Goal: Complete application form

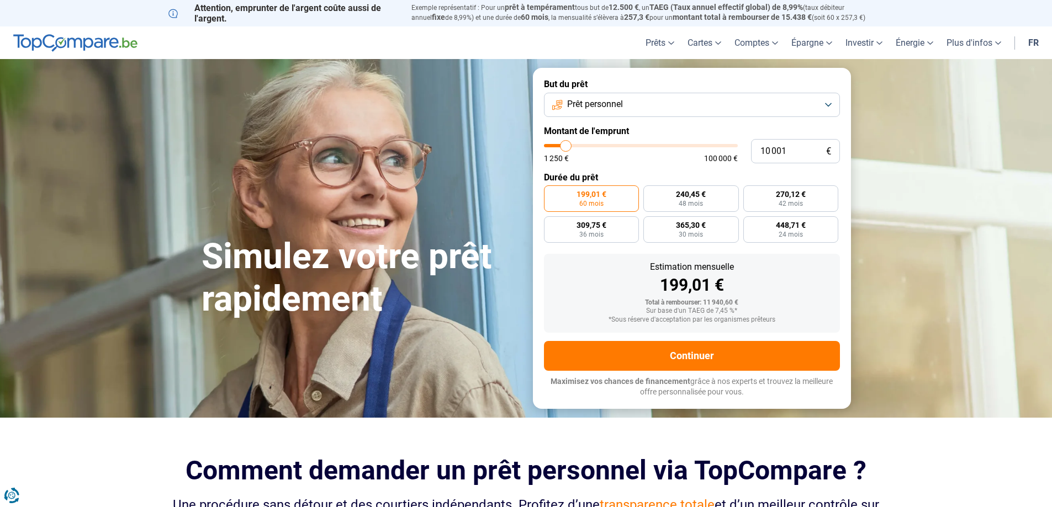
type input "10 500"
type input "10500"
type input "11 000"
type input "11000"
type input "11 250"
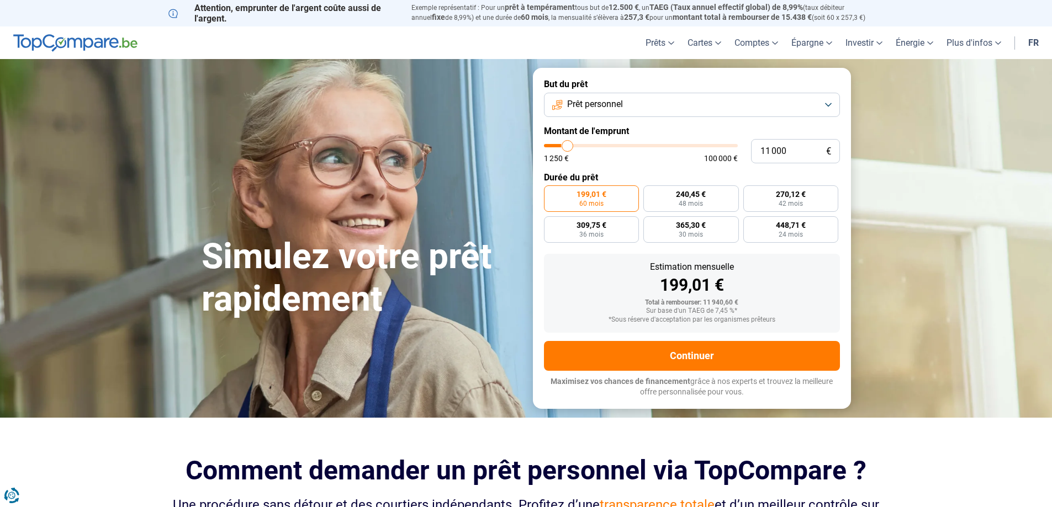
type input "11250"
type input "11 500"
type input "11500"
type input "11 750"
type input "11750"
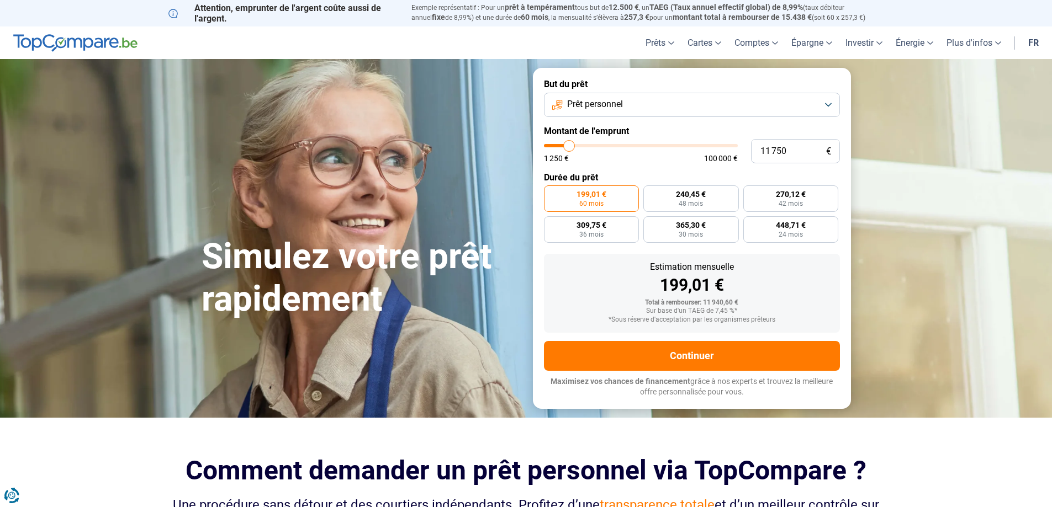
type input "12 000"
type input "12000"
type input "13 000"
type input "13000"
type input "14 000"
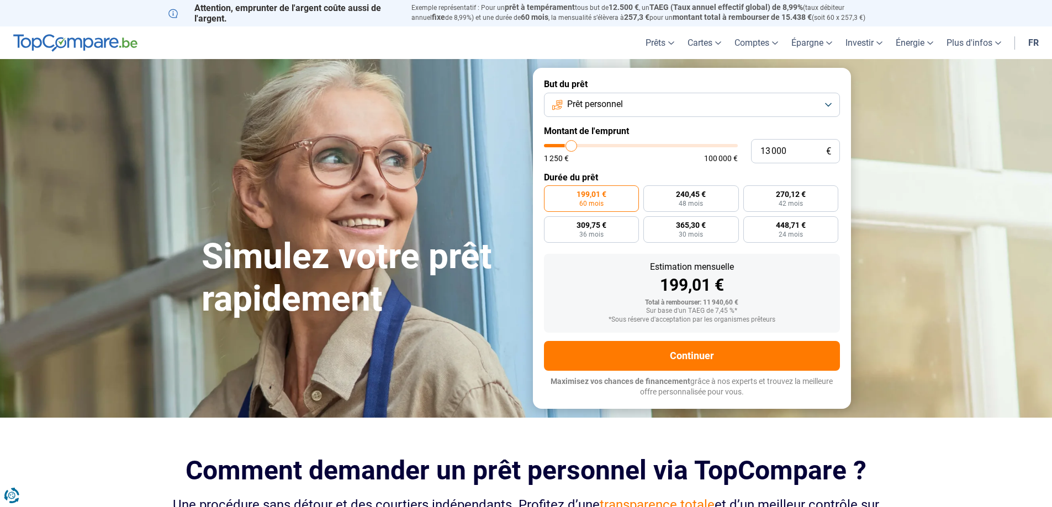
type input "14000"
type input "14 500"
type input "14500"
type input "14 750"
type input "14750"
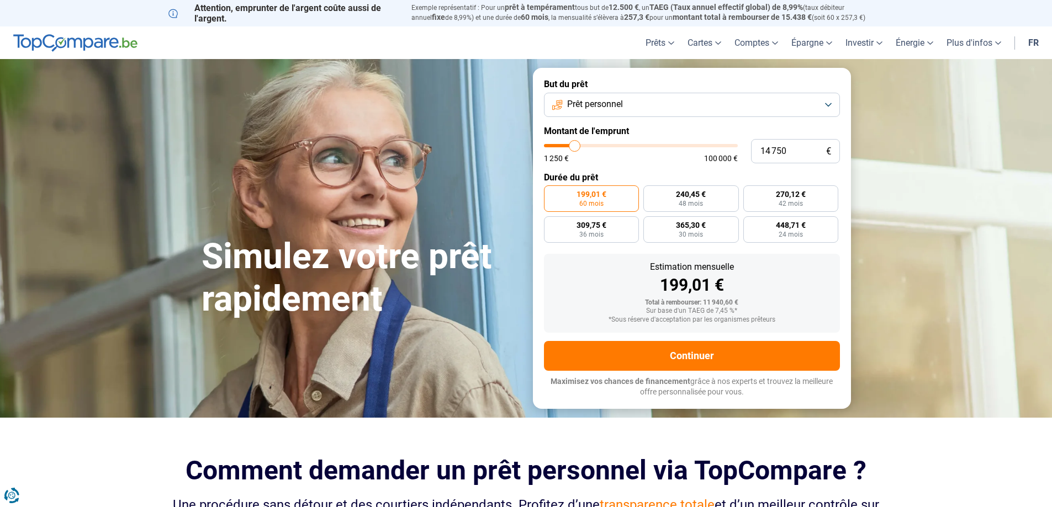
type input "15 750"
type input "15750"
type input "16 500"
type input "16500"
type input "17 500"
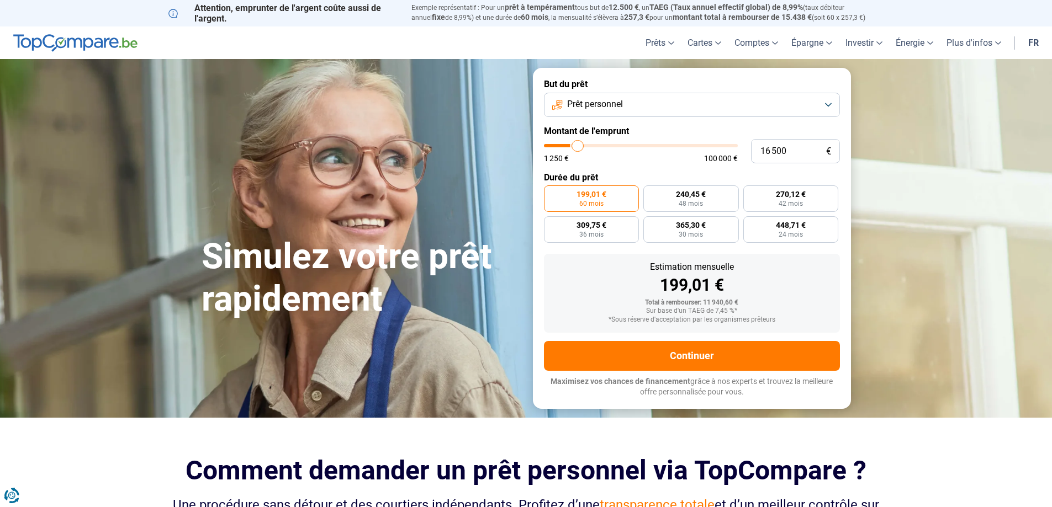
type input "17500"
type input "18 500"
type input "18500"
type input "19 250"
type input "19250"
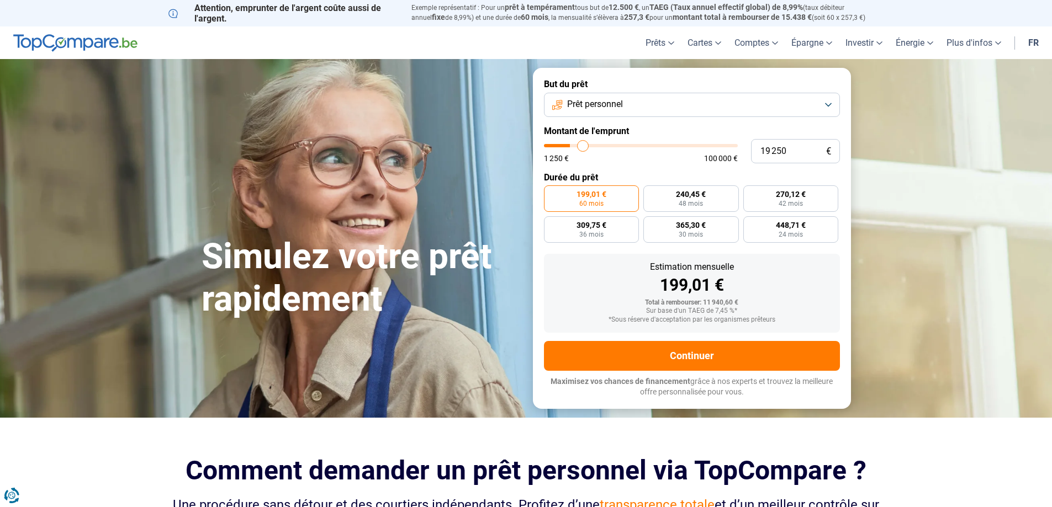
type input "20 000"
type input "20000"
type input "22 000"
type input "22000"
type input "22 250"
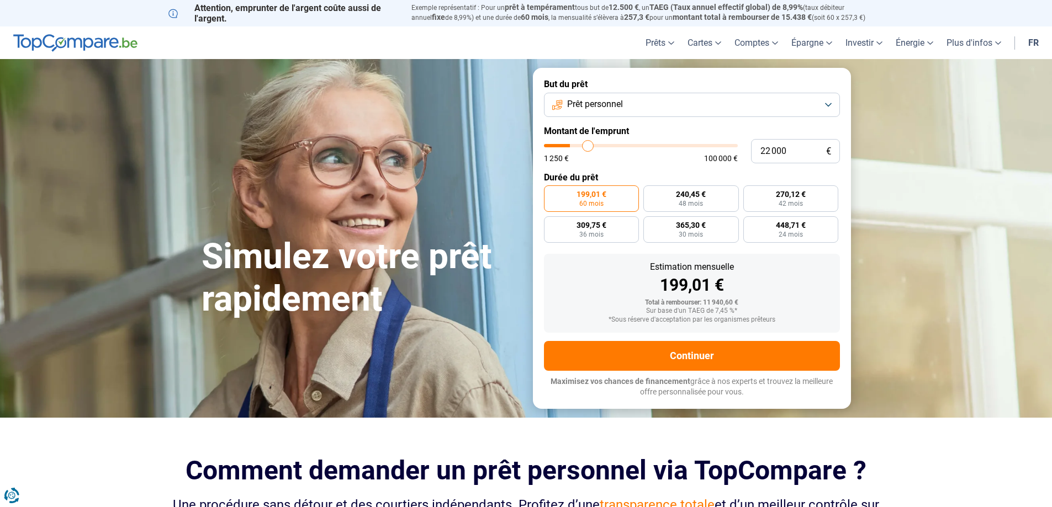
type input "22250"
type input "22 750"
type input "22750"
type input "23 000"
type input "23000"
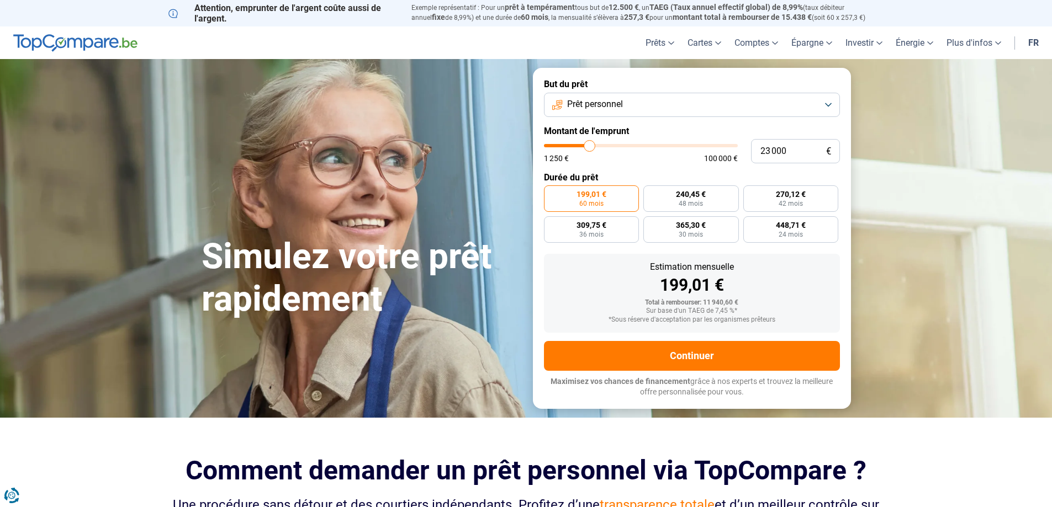
type input "23 750"
type input "23750"
type input "26 250"
type input "26250"
type input "31 250"
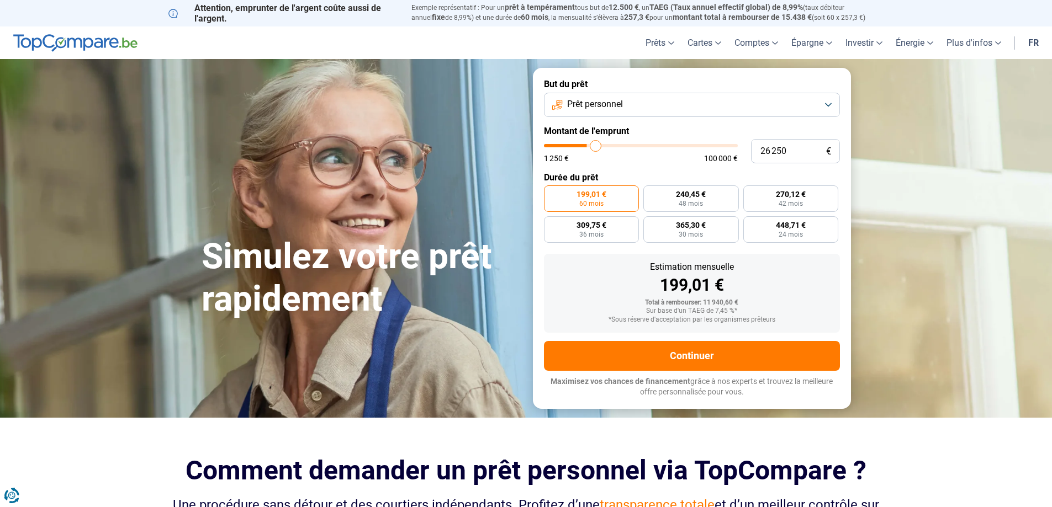
type input "31250"
type input "32 750"
type input "32750"
type input "36 500"
type input "36500"
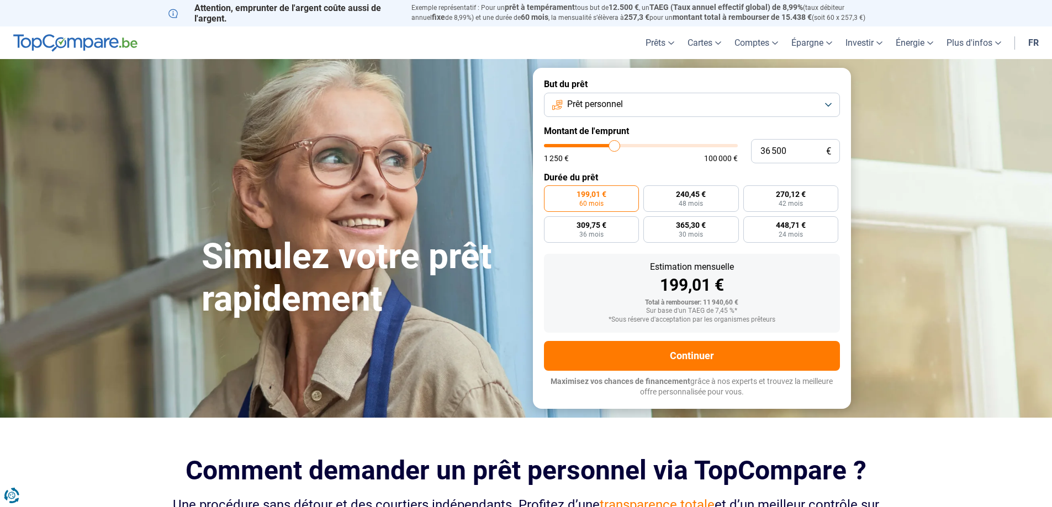
type input "37 250"
type input "37250"
type input "37 750"
type input "37750"
type input "38 250"
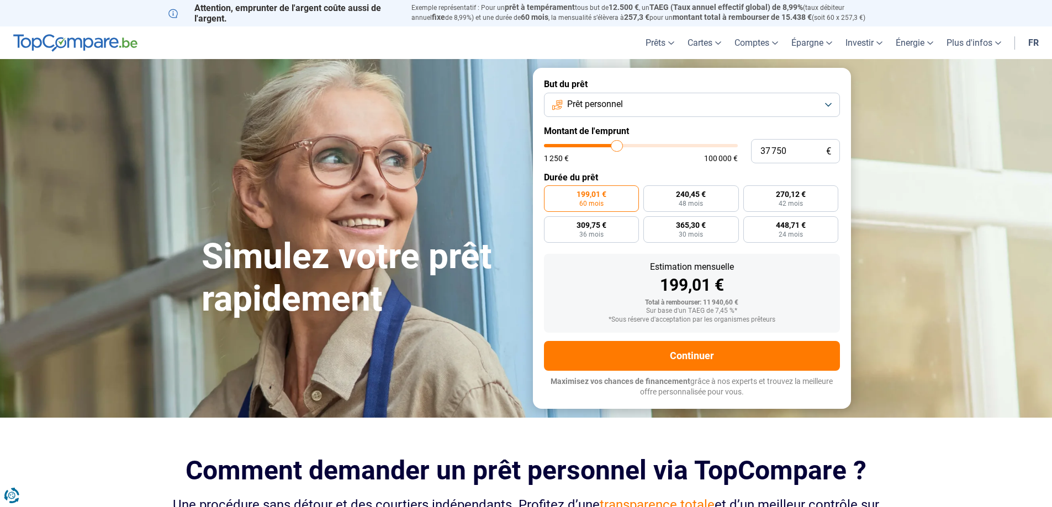
type input "38250"
type input "38 500"
type input "38500"
type input "38 750"
type input "38750"
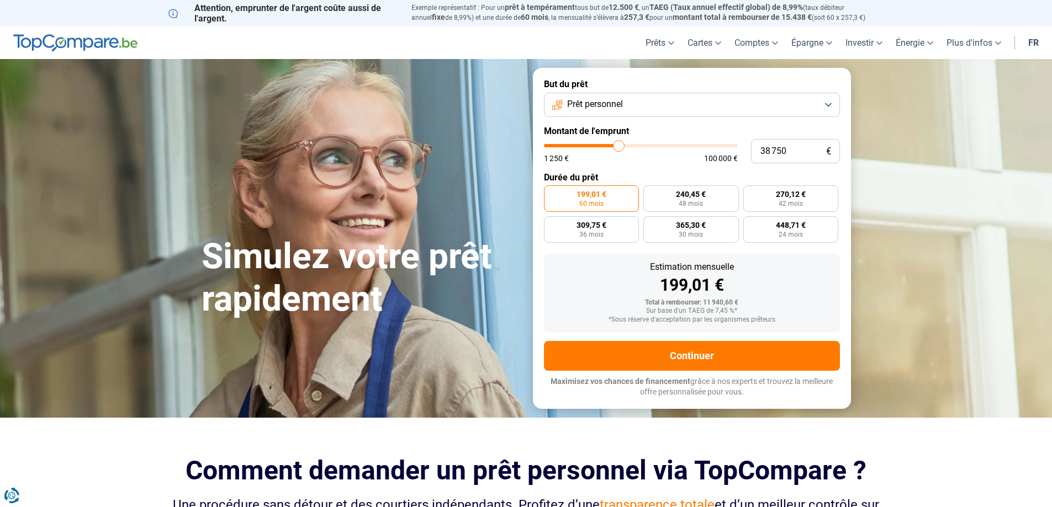
type input "39 500"
type input "39500"
type input "39 250"
type input "39250"
type input "38 750"
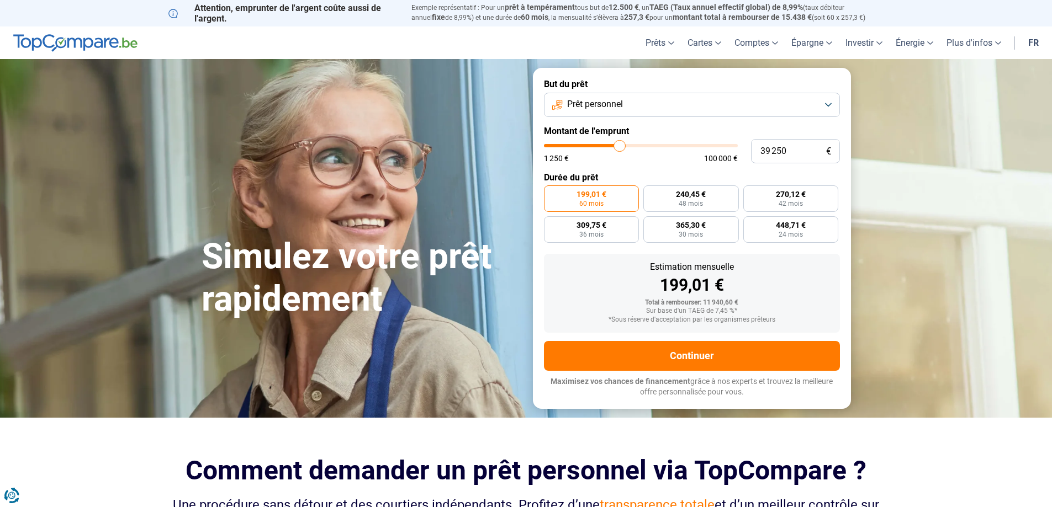
type input "38750"
type input "38 500"
type input "38500"
type input "38 250"
type input "38250"
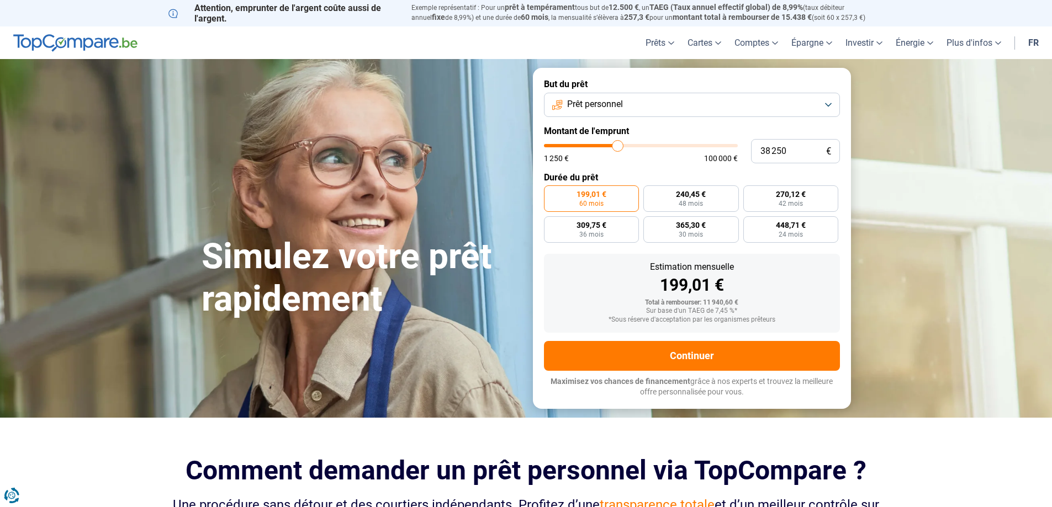
type input "38 000"
type input "38000"
type input "37 750"
type input "37750"
type input "37 250"
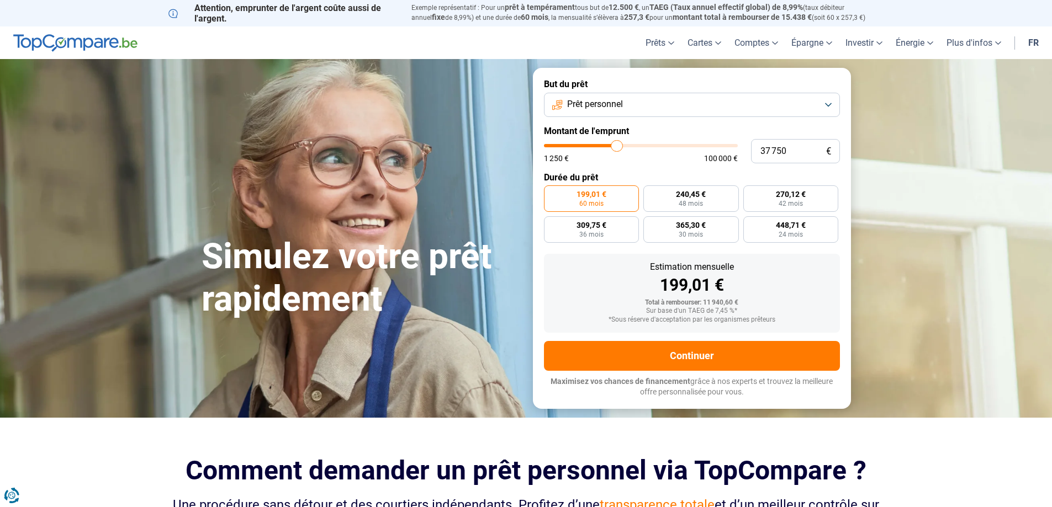
type input "37250"
type input "37 000"
type input "37000"
type input "36 500"
type input "36500"
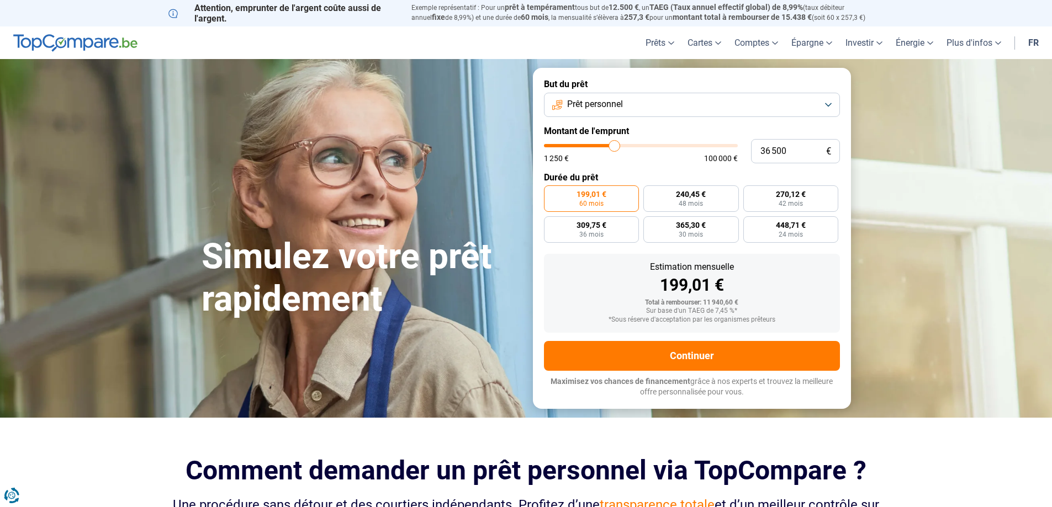
type input "36 250"
type input "36250"
type input "35 500"
type input "35500"
type input "34 750"
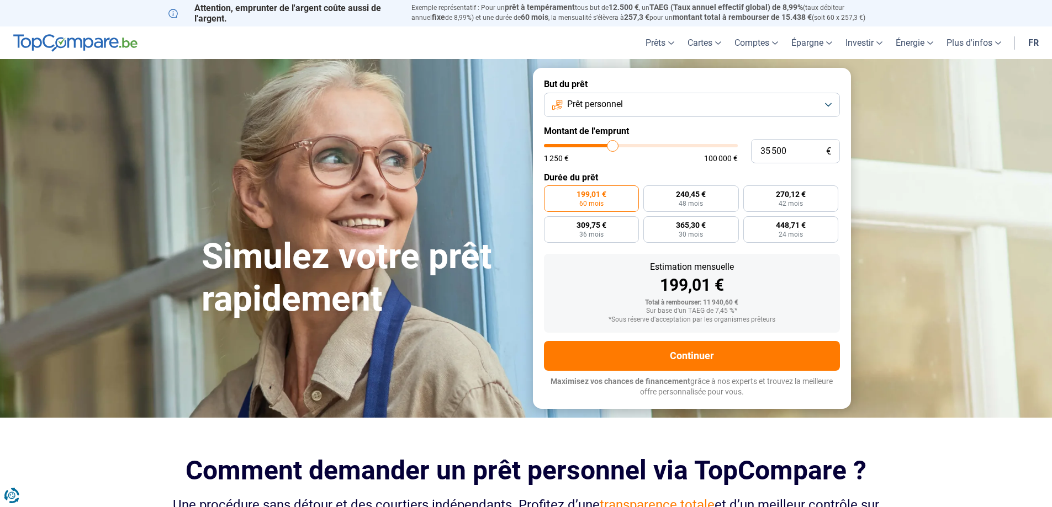
type input "34750"
type input "34 250"
type input "34250"
type input "34 000"
type input "34000"
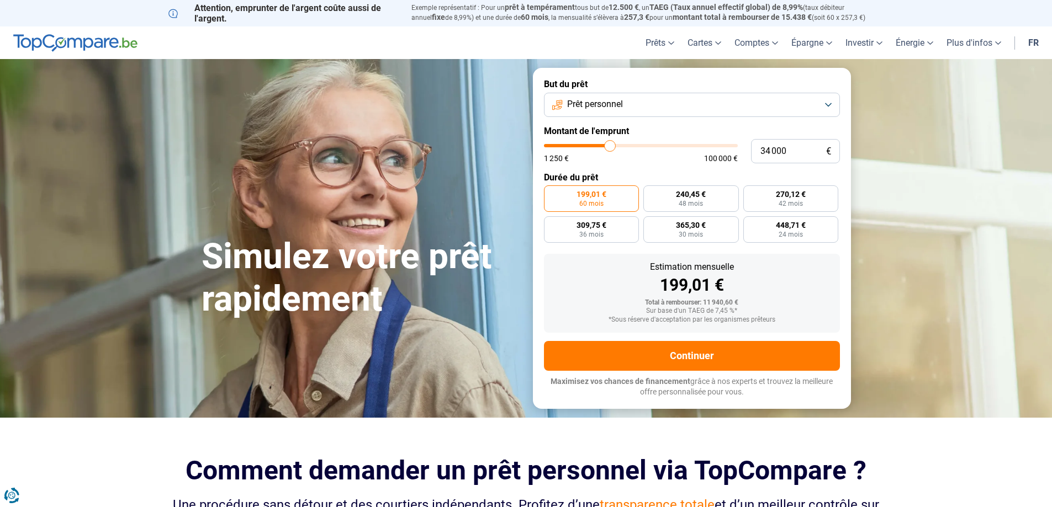
type input "33 500"
type input "33500"
type input "33 250"
type input "33250"
type input "32 750"
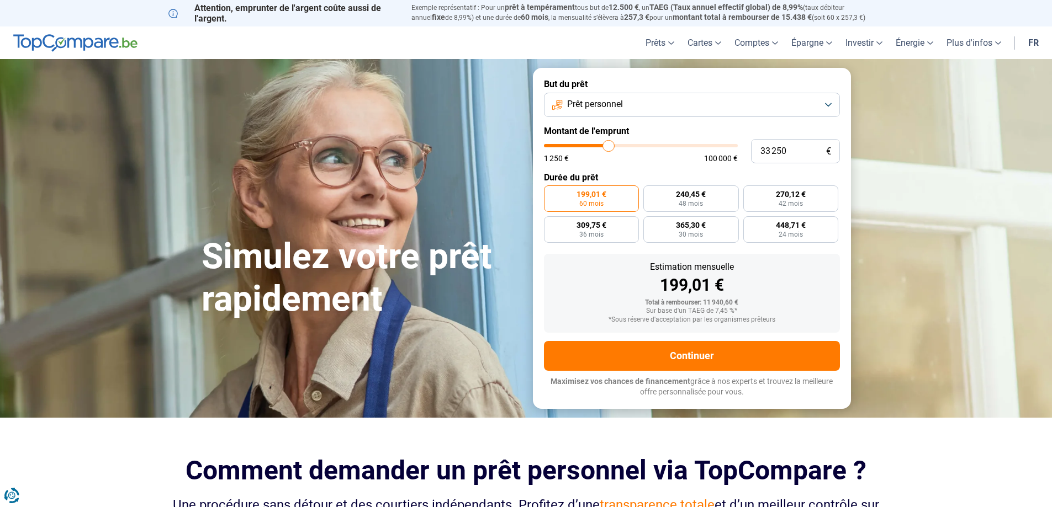
type input "32750"
type input "32 250"
type input "32250"
type input "32 000"
type input "32000"
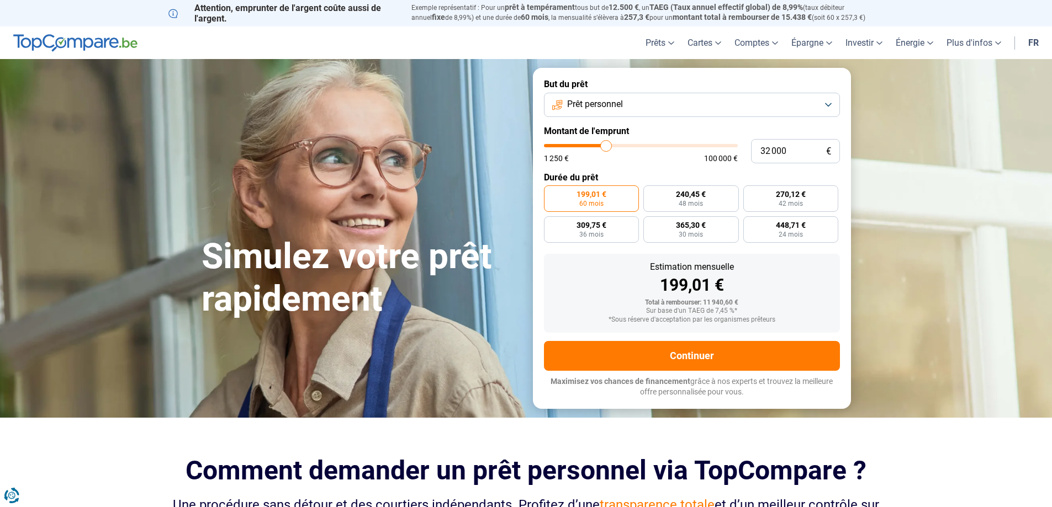
type input "31 250"
type input "31250"
type input "31 000"
type input "31000"
type input "30 500"
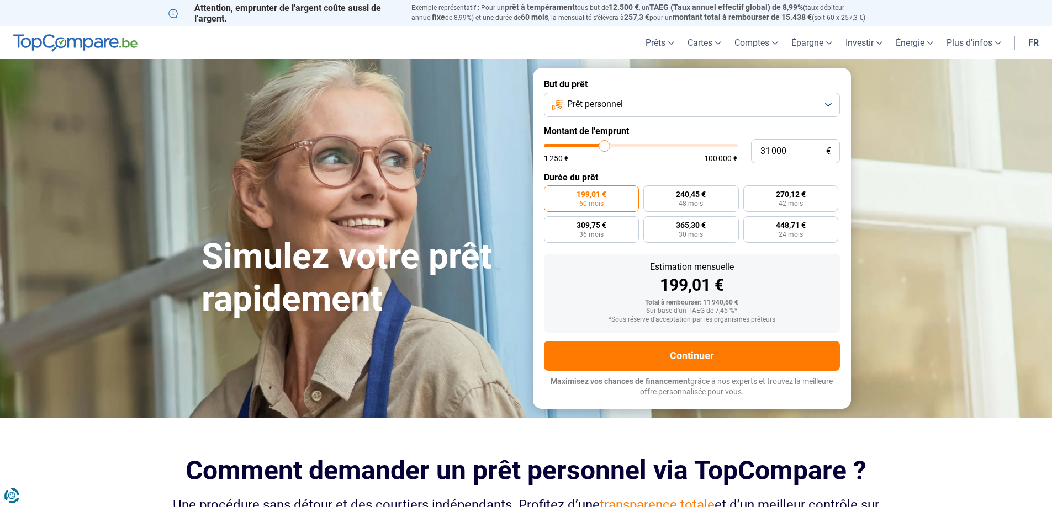
type input "30500"
type input "30 250"
type input "30250"
type input "29 750"
type input "29750"
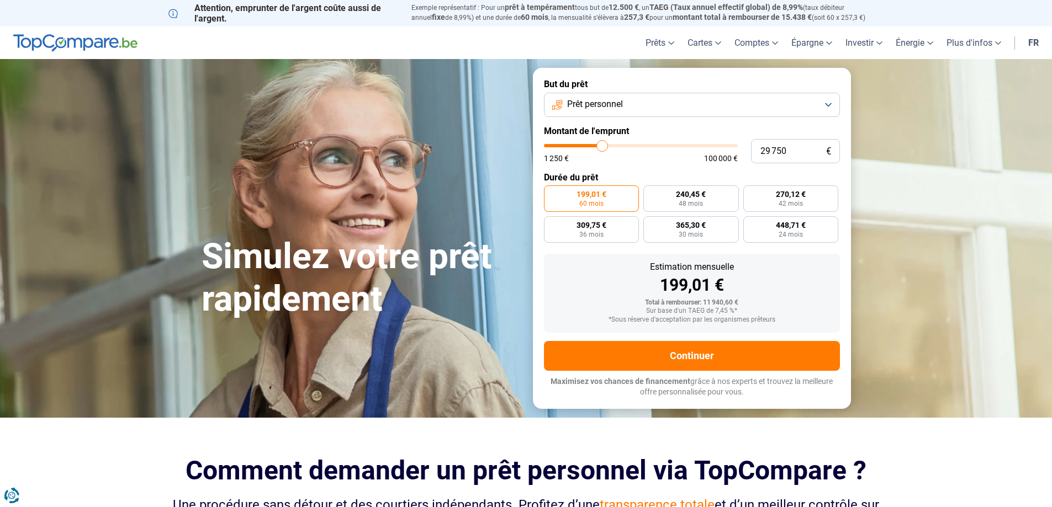
type input "29 500"
type input "29500"
type input "29 250"
type input "29250"
type input "29 500"
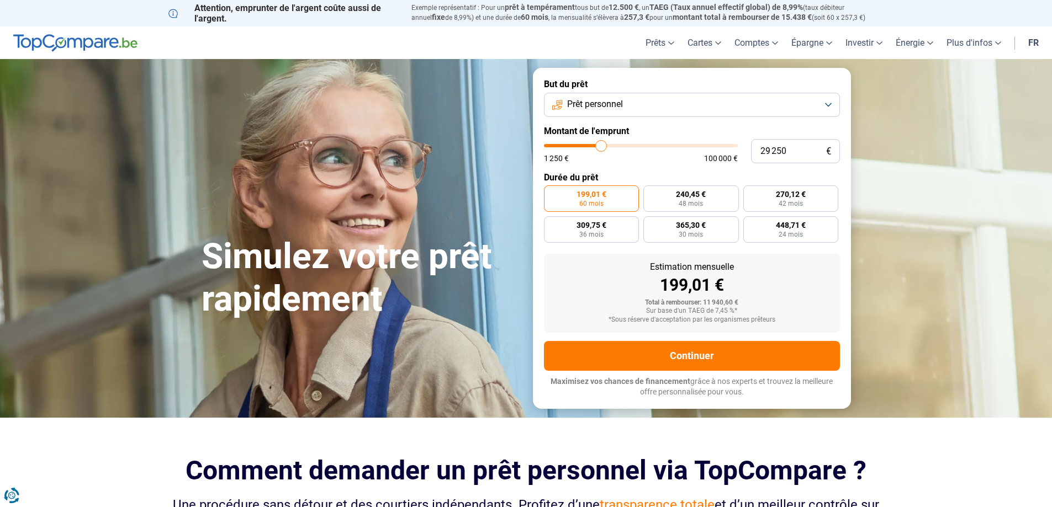
type input "29500"
type input "29 750"
type input "29750"
type input "30 500"
type input "30500"
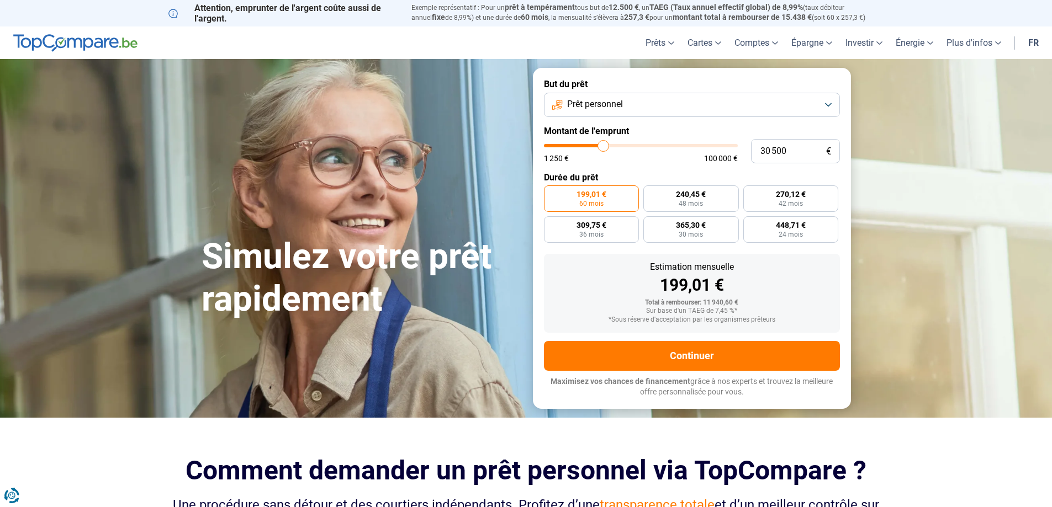
type input "30 750"
type input "30750"
type input "31 250"
type input "31250"
type input "31 750"
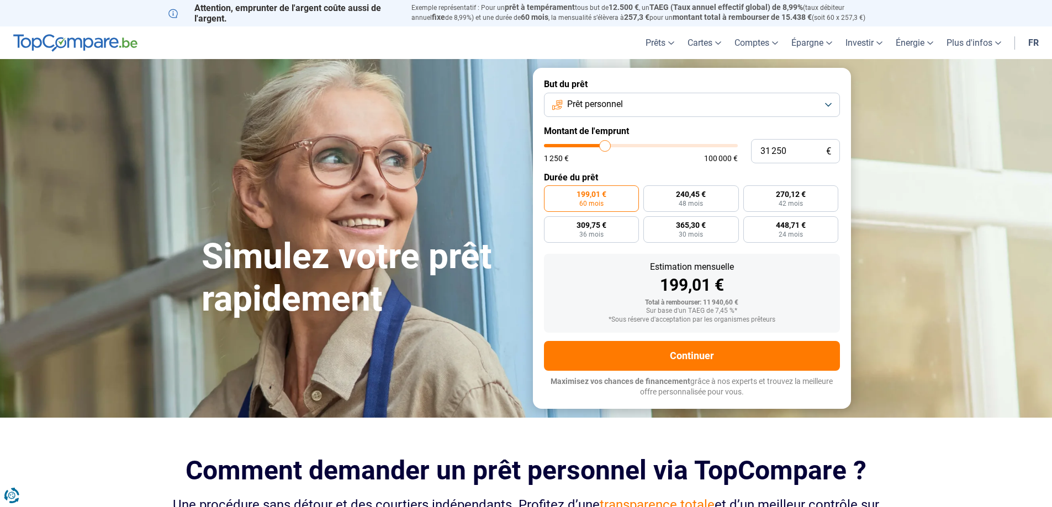
type input "31750"
type input "32 000"
type input "32000"
type input "32 250"
type input "32250"
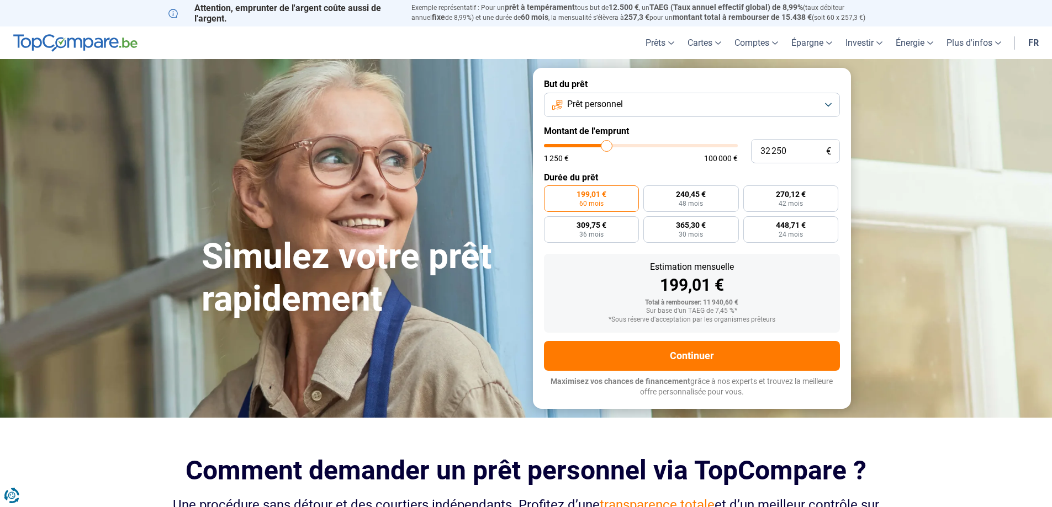
type input "32 000"
type input "32000"
type input "31 750"
type input "31750"
type input "31 250"
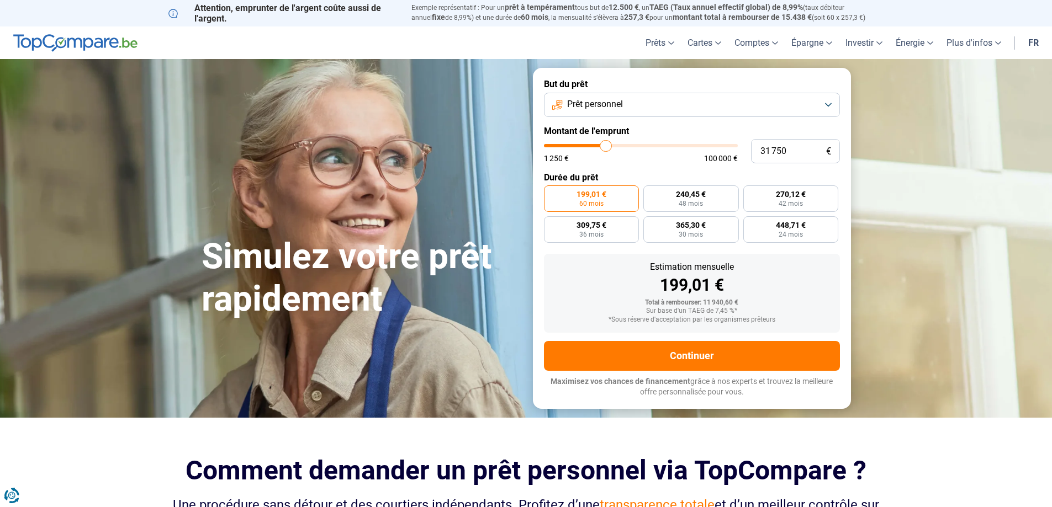
type input "31250"
type input "31 000"
type input "31000"
type input "30 750"
type input "30750"
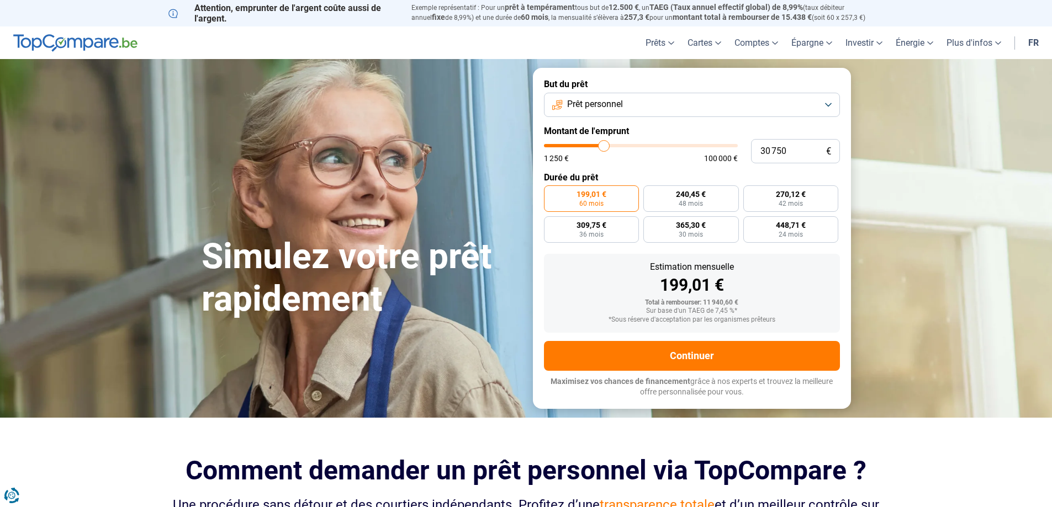
type input "30 500"
type input "30500"
type input "30 250"
type input "30250"
type input "29 750"
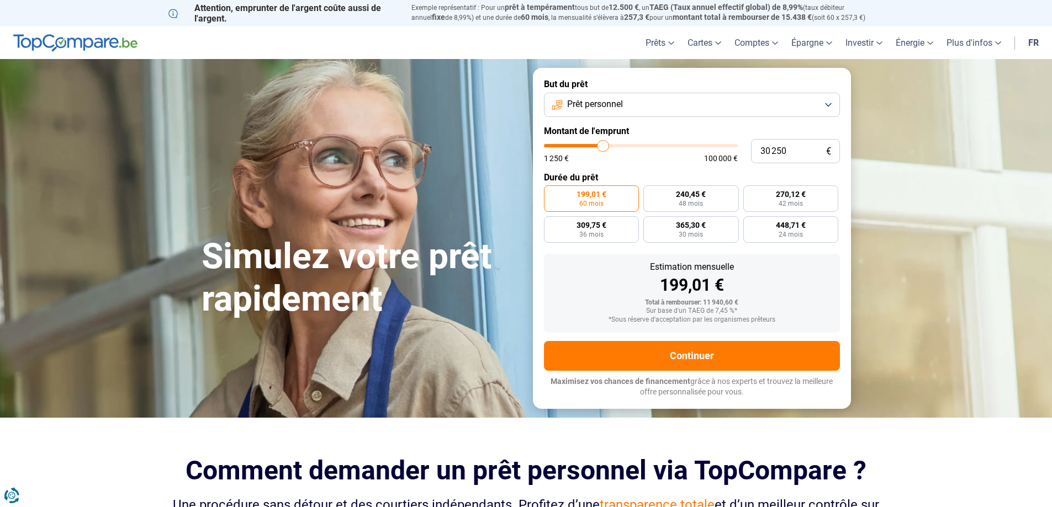
type input "29750"
type input "29 500"
drag, startPoint x: 566, startPoint y: 145, endPoint x: 600, endPoint y: 153, distance: 34.0
type input "29500"
click at [602, 147] on input "range" at bounding box center [641, 145] width 194 height 3
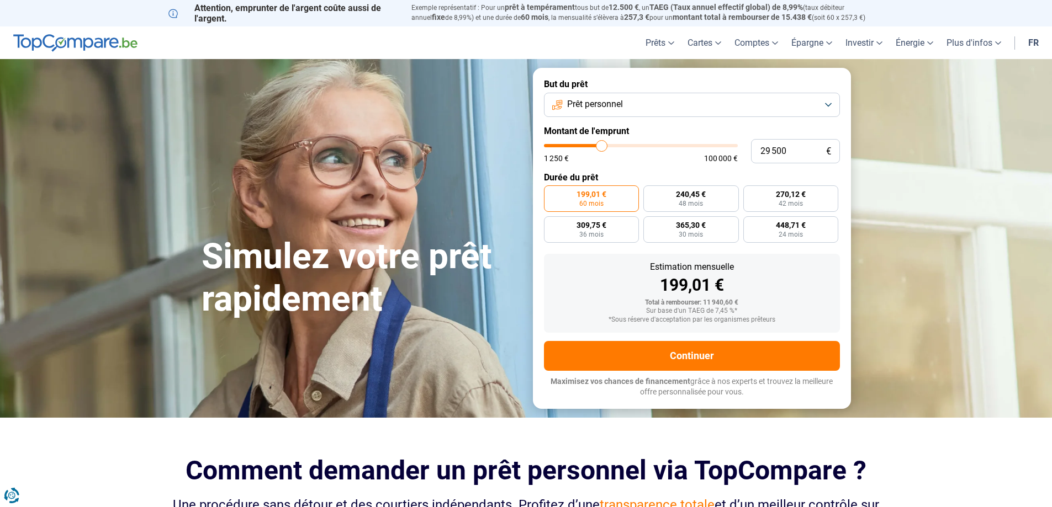
radio input "false"
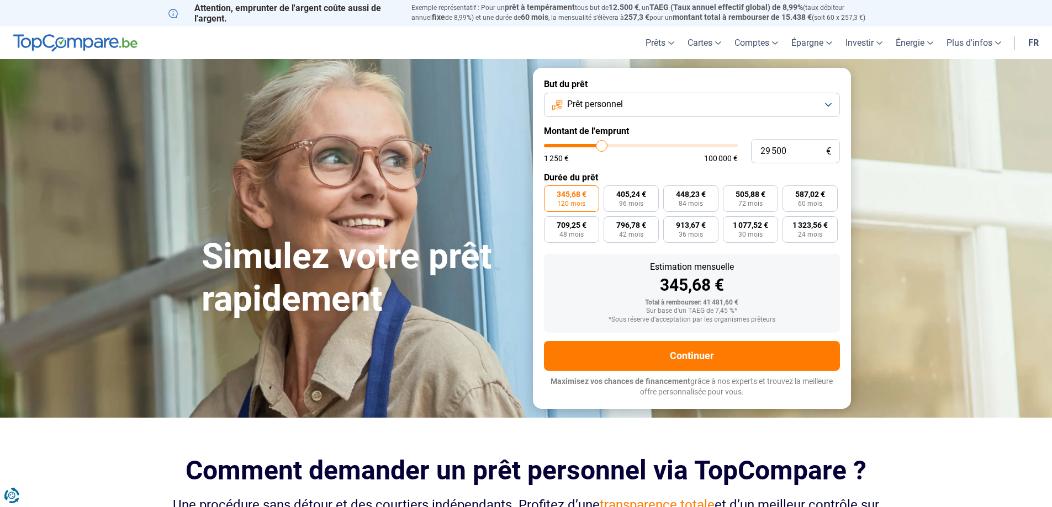
type input "30 750"
type input "30750"
type input "31 000"
type input "31000"
click at [604, 147] on input "range" at bounding box center [641, 145] width 194 height 3
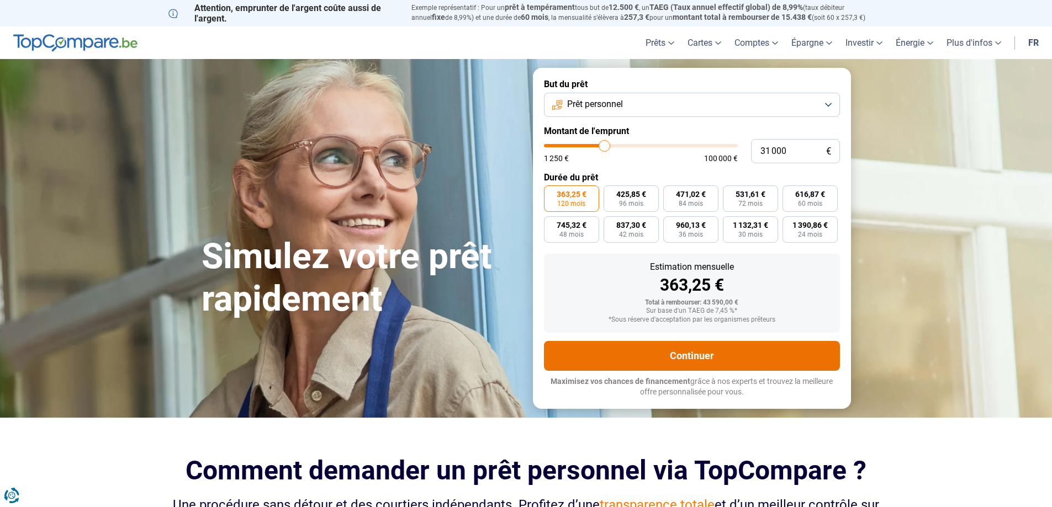
click at [708, 358] on button "Continuer" at bounding box center [692, 356] width 296 height 30
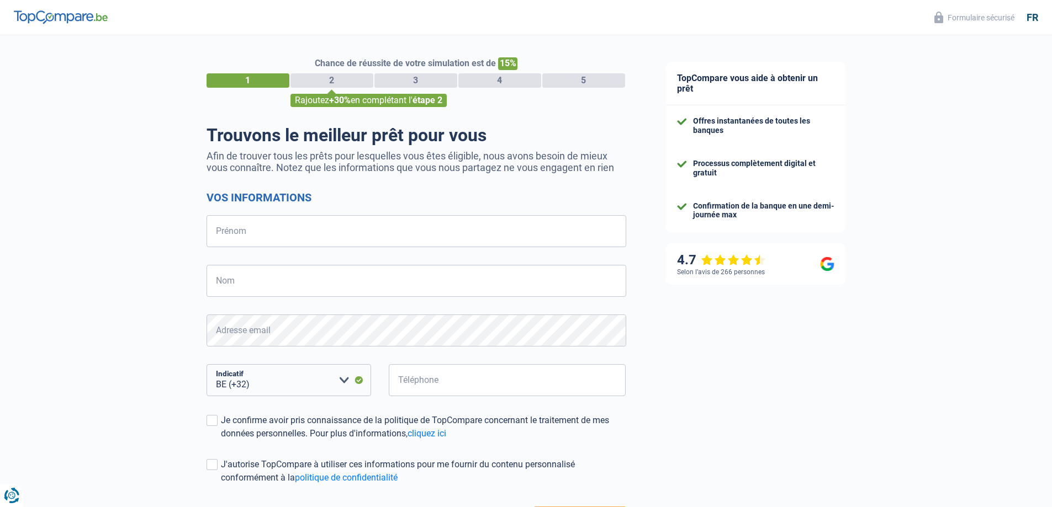
select select "32"
